Goal: Navigation & Orientation: Understand site structure

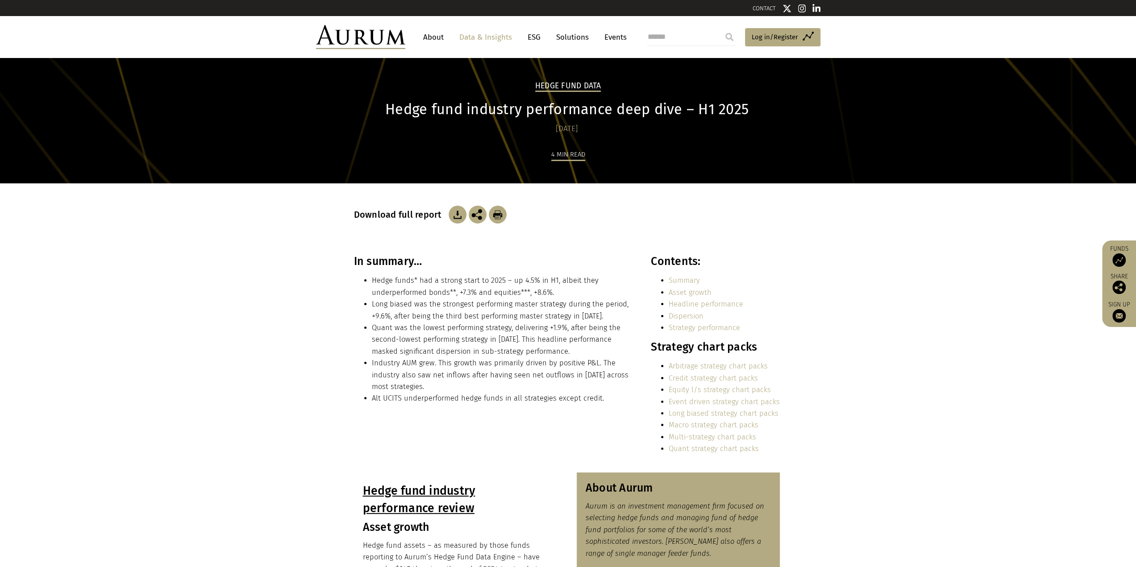
click at [437, 36] on link "About" at bounding box center [433, 37] width 29 height 17
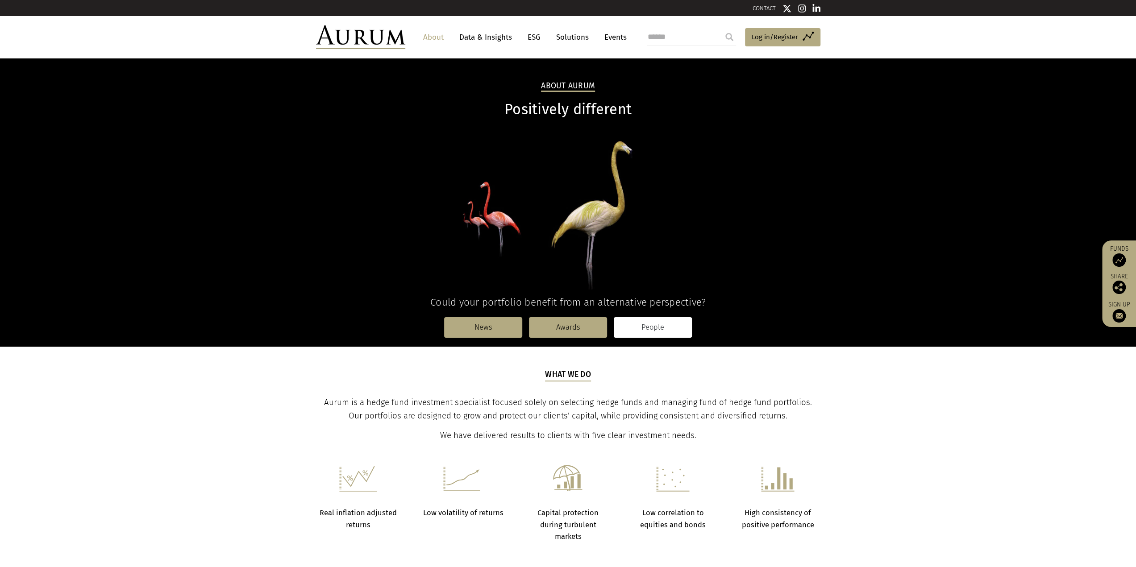
click at [639, 324] on link "People" at bounding box center [653, 327] width 78 height 21
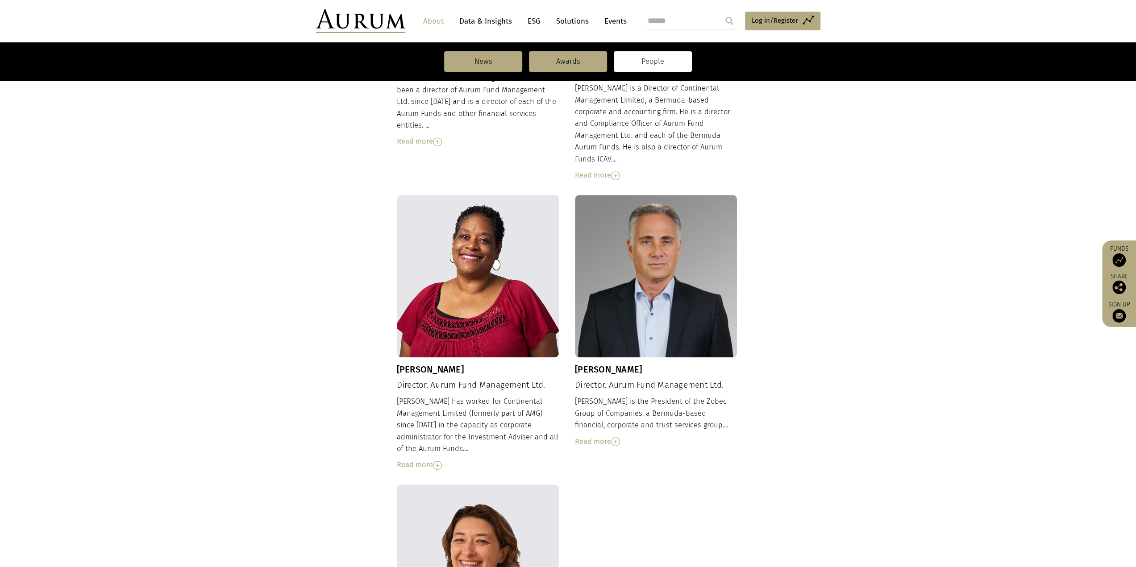
scroll to position [228, 0]
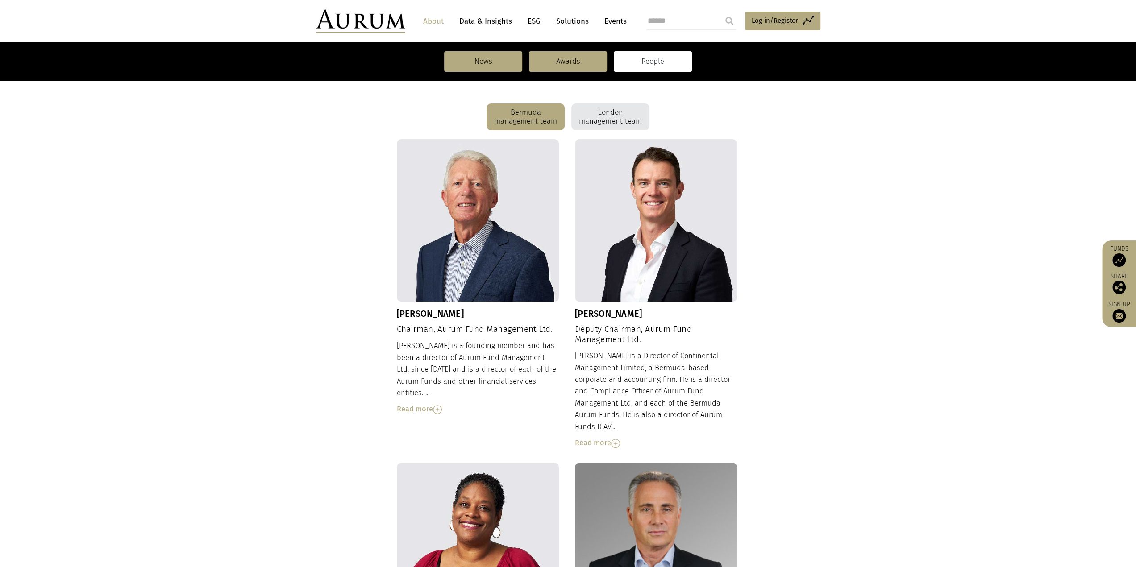
click at [604, 116] on div "London management team" at bounding box center [610, 117] width 78 height 27
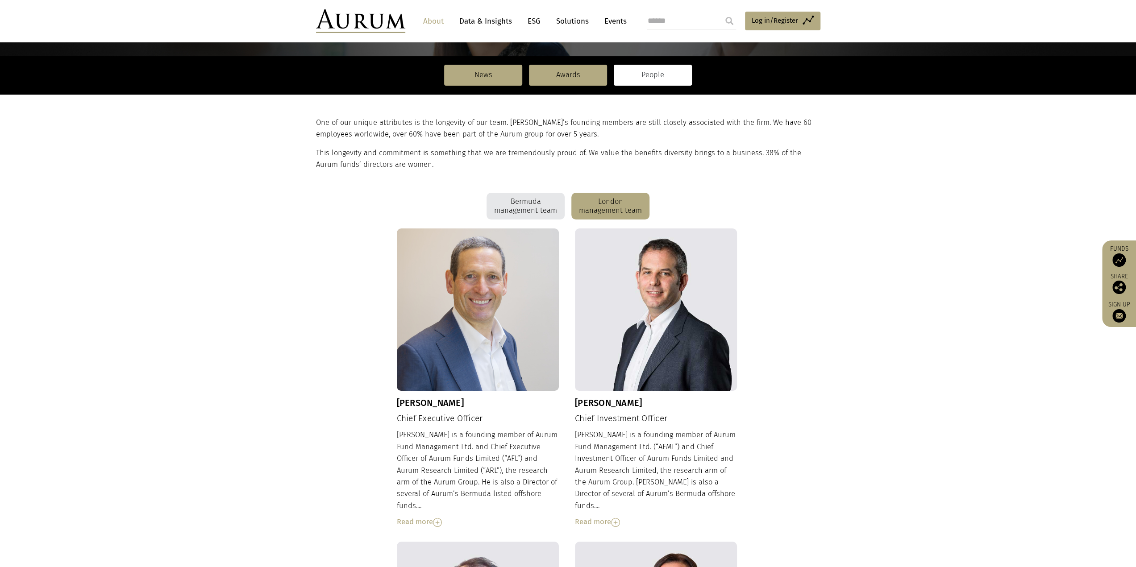
scroll to position [0, 0]
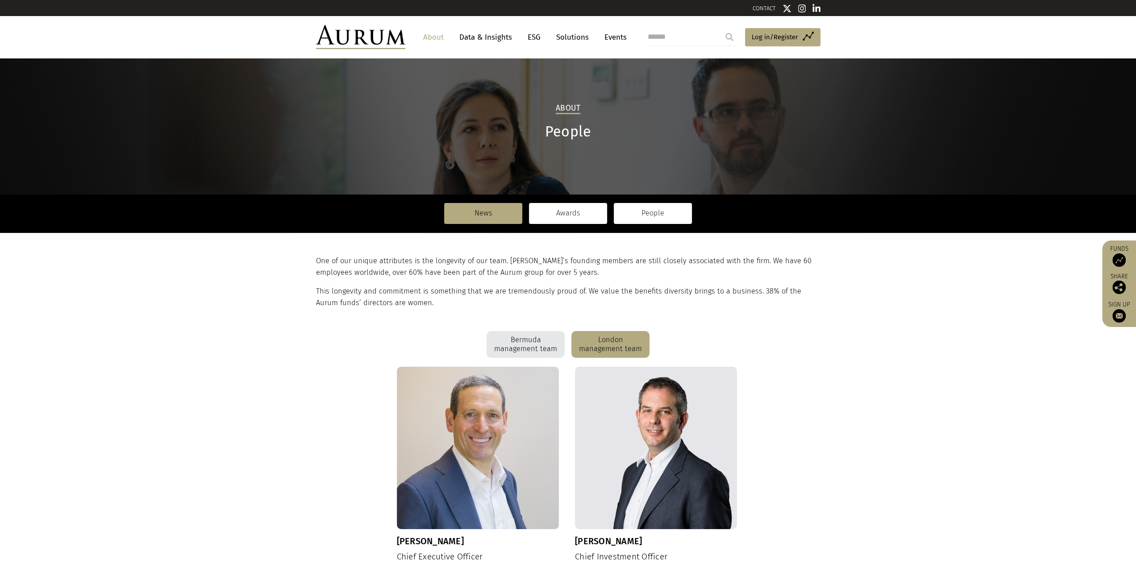
click at [553, 215] on link "Awards" at bounding box center [568, 213] width 78 height 21
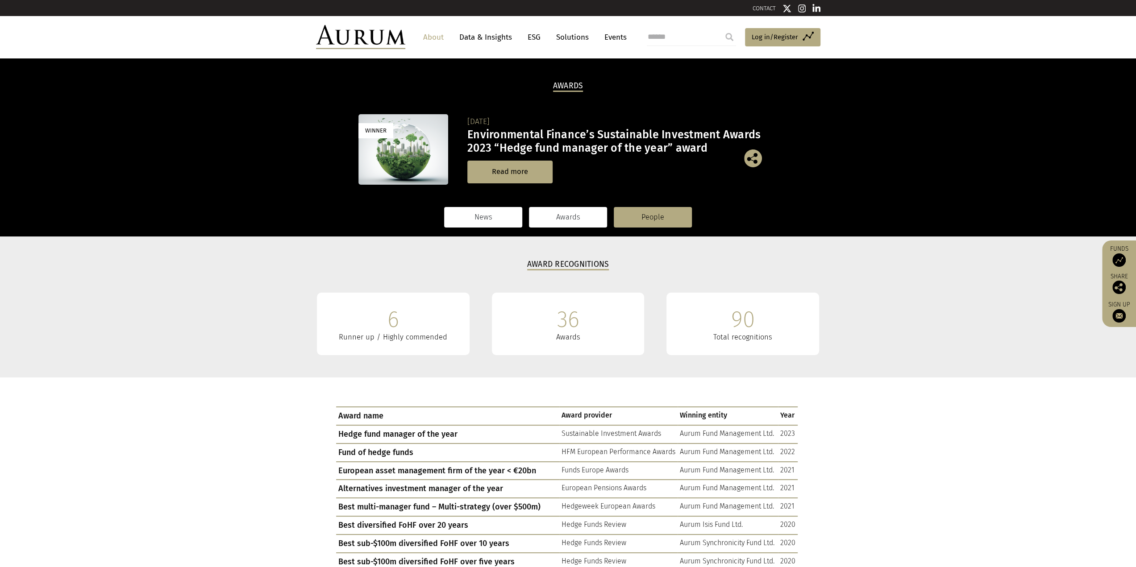
click at [488, 216] on link "News" at bounding box center [483, 217] width 78 height 21
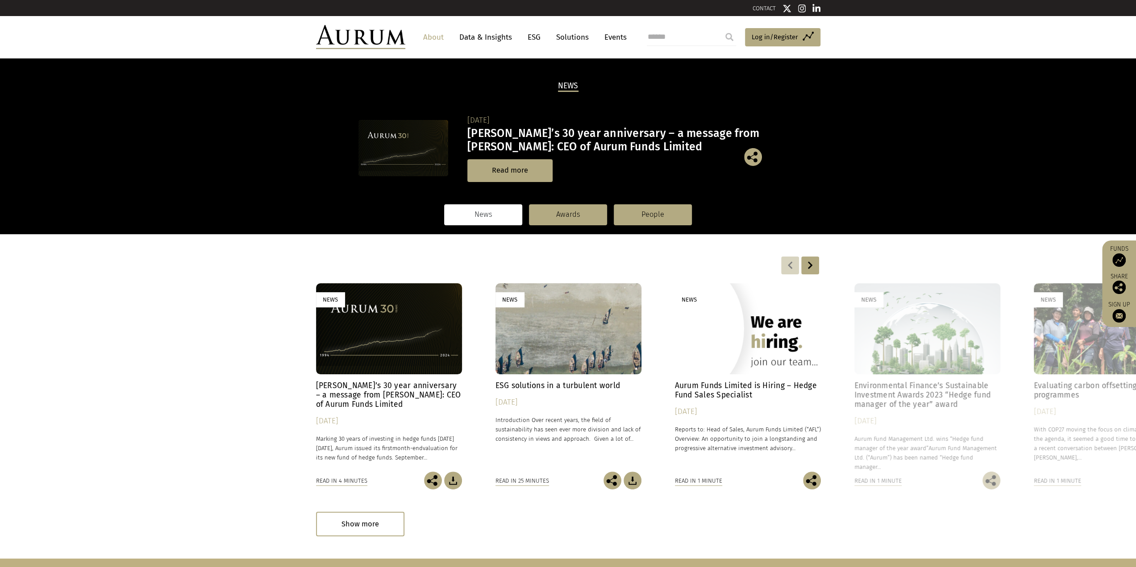
click at [436, 39] on link "About" at bounding box center [433, 37] width 29 height 17
